Goal: Task Accomplishment & Management: Complete application form

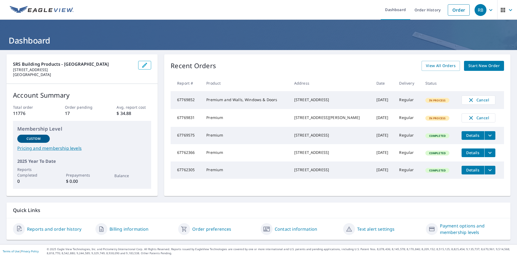
click at [485, 66] on span "Start New Order" at bounding box center [484, 65] width 31 height 7
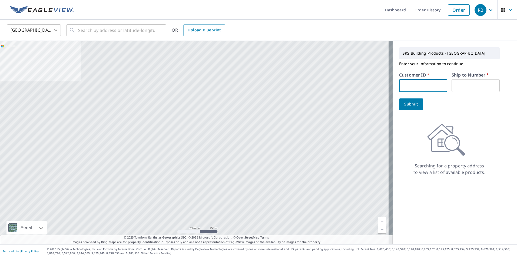
click at [399, 84] on input "text" at bounding box center [423, 85] width 48 height 13
type input "S013386"
click at [452, 86] on input "text" at bounding box center [476, 85] width 48 height 13
type input "1"
click at [404, 106] on span "Submit" at bounding box center [411, 104] width 15 height 7
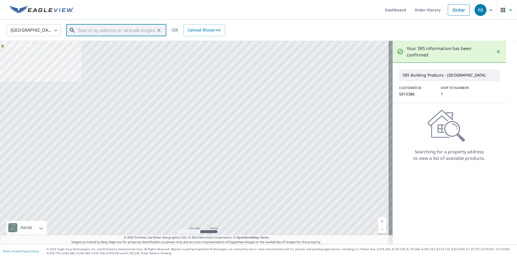
click at [143, 34] on input "text" at bounding box center [116, 30] width 77 height 15
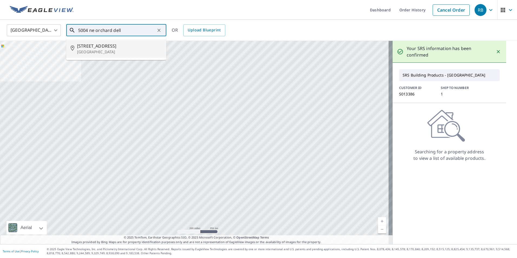
click at [127, 49] on span "[STREET_ADDRESS]" at bounding box center [119, 46] width 85 height 6
type input "[STREET_ADDRESS]"
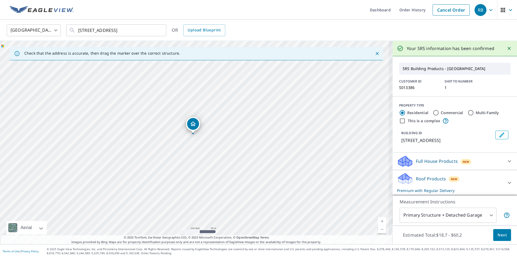
click at [498, 235] on span "Next" at bounding box center [502, 235] width 9 height 7
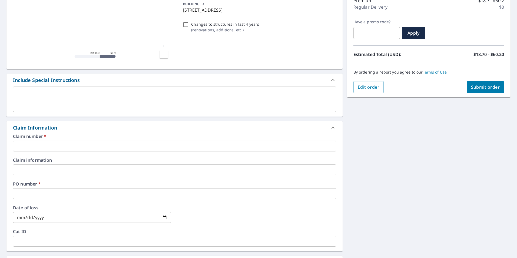
scroll to position [81, 0]
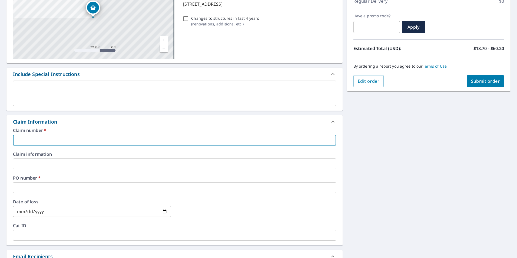
click at [20, 141] on input "text" at bounding box center [174, 140] width 323 height 11
type input "q"
checkbox input "true"
type input "qu"
checkbox input "true"
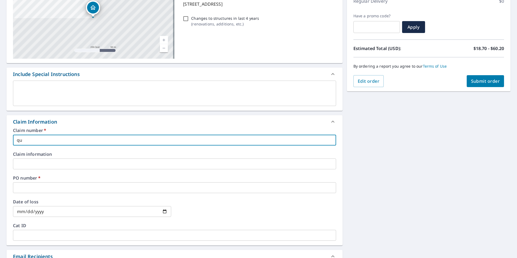
type input "qua"
checkbox input "true"
type input "qual"
checkbox input "true"
type input "quali"
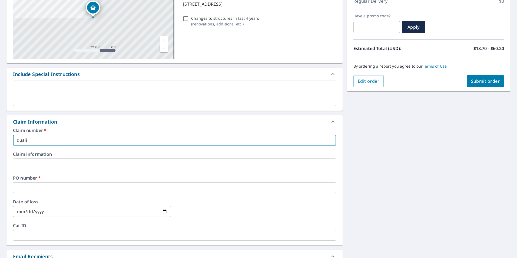
checkbox input "true"
type input "qualit"
checkbox input "true"
type input "quality"
checkbox input "true"
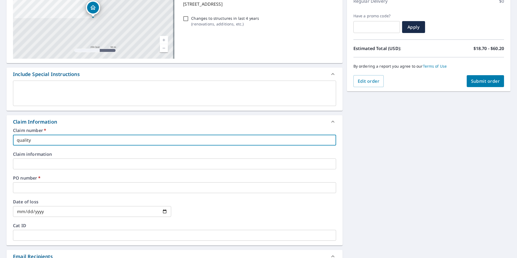
type input "QUALITY MASTER"
checkbox input "true"
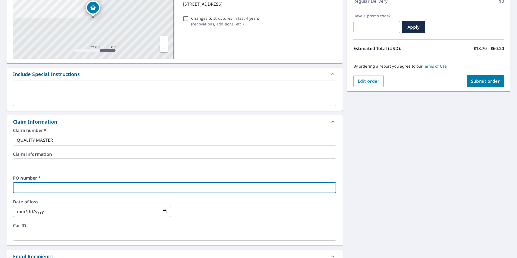
click at [34, 188] on input "text" at bounding box center [174, 187] width 323 height 11
type input "q"
checkbox input "true"
type input "qu"
checkbox input "true"
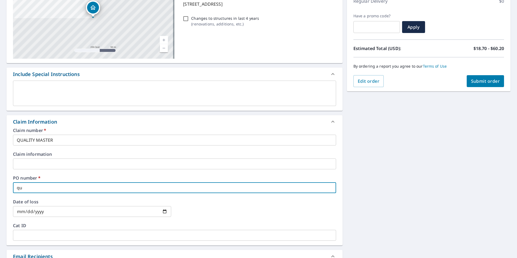
type input "qua"
checkbox input "true"
type input "QUALITY MASTER"
checkbox input "true"
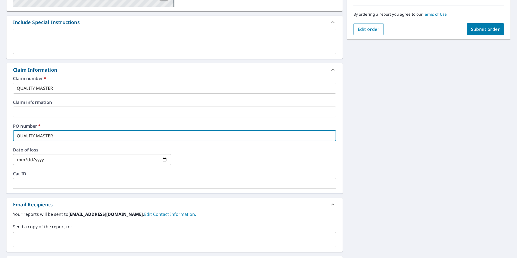
scroll to position [189, 0]
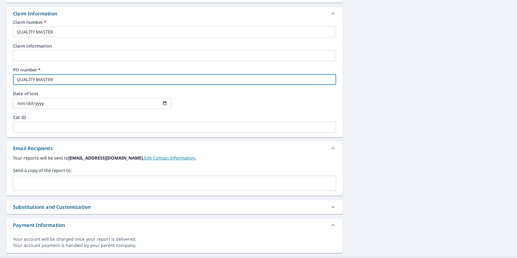
click at [36, 182] on input "text" at bounding box center [170, 183] width 310 height 10
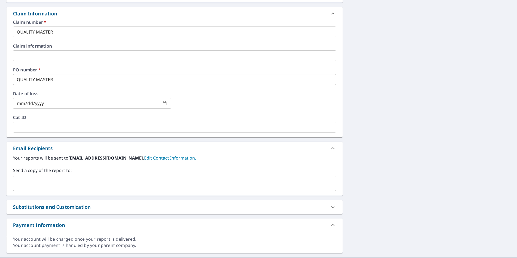
click at [24, 181] on input "text" at bounding box center [170, 183] width 310 height 10
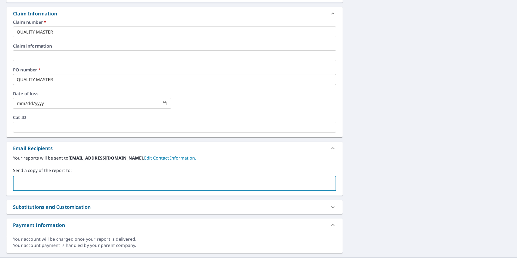
paste input "[EMAIL_ADDRESS][DOMAIN_NAME]"
type input "[EMAIL_ADDRESS][DOMAIN_NAME]"
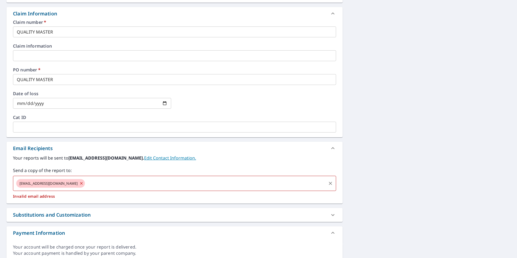
click at [86, 186] on input "text" at bounding box center [206, 183] width 240 height 10
checkbox input "true"
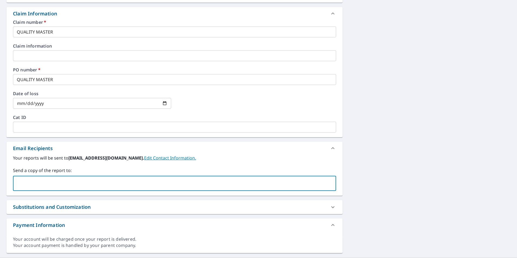
click at [43, 184] on input "text" at bounding box center [170, 183] width 310 height 10
paste input "[EMAIL_ADDRESS][DOMAIN_NAME]"
type input "[EMAIL_ADDRESS][DOMAIN_NAME]"
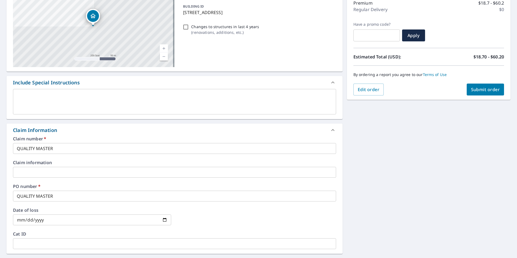
scroll to position [0, 0]
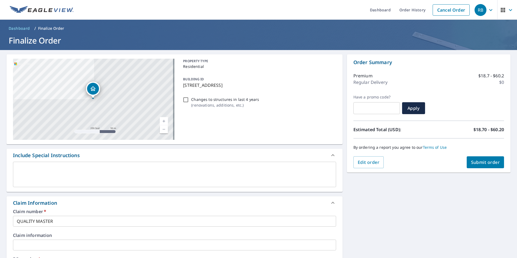
click at [484, 163] on span "Submit order" at bounding box center [485, 162] width 29 height 6
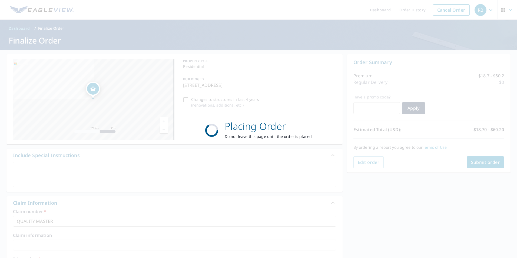
checkbox input "true"
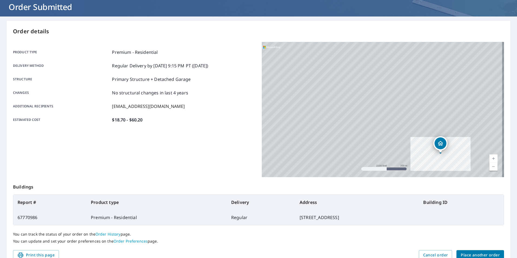
scroll to position [60, 0]
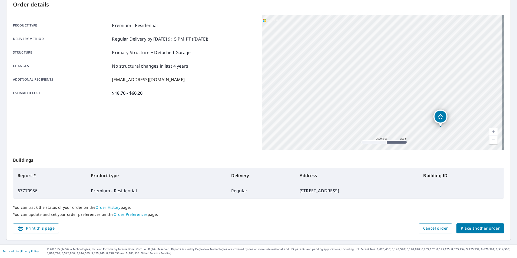
click at [467, 224] on button "Place another order" at bounding box center [481, 228] width 48 height 10
